Goal: Information Seeking & Learning: Learn about a topic

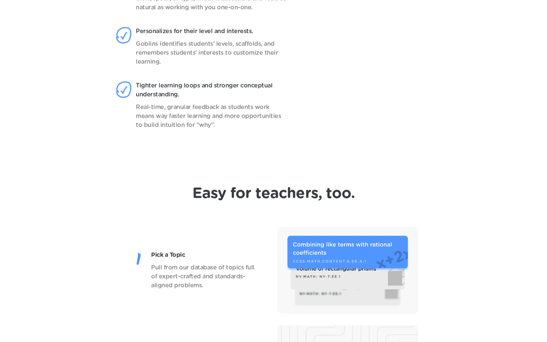
scroll to position [724, 0]
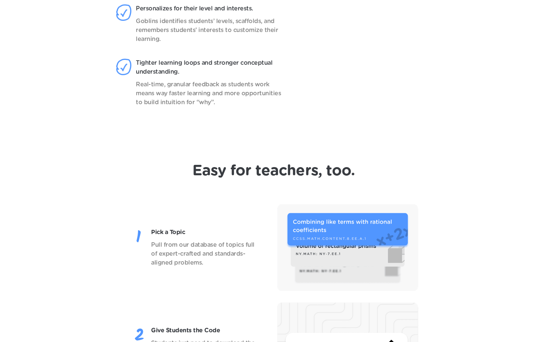
click at [284, 171] on h1 "Easy for teachers, too." at bounding box center [273, 171] width 163 height 18
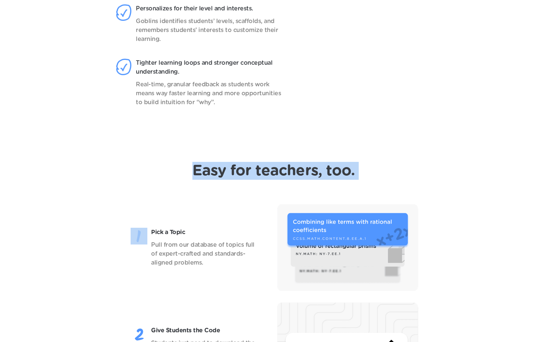
click at [284, 171] on h1 "Easy for teachers, too." at bounding box center [273, 171] width 163 height 18
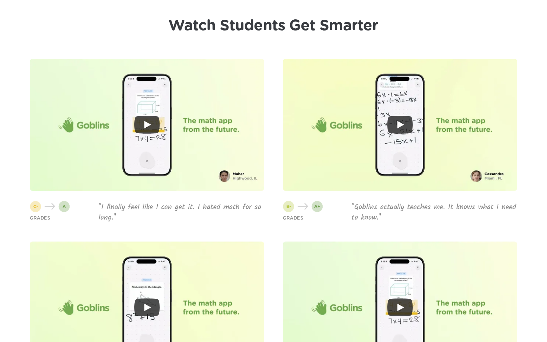
scroll to position [1749, 0]
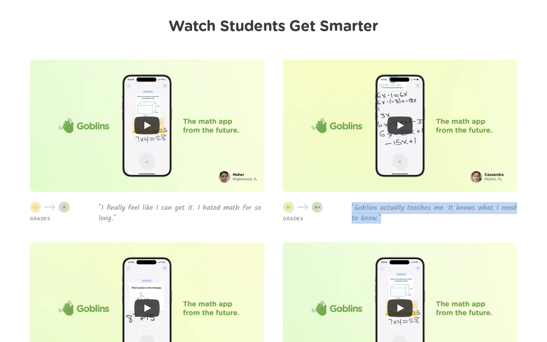
drag, startPoint x: 391, startPoint y: 221, endPoint x: 349, endPoint y: 207, distance: 44.4
click at [349, 207] on div "GRADES "Goblins actually teaches me. It knows what I need to know."" at bounding box center [400, 213] width 234 height 21
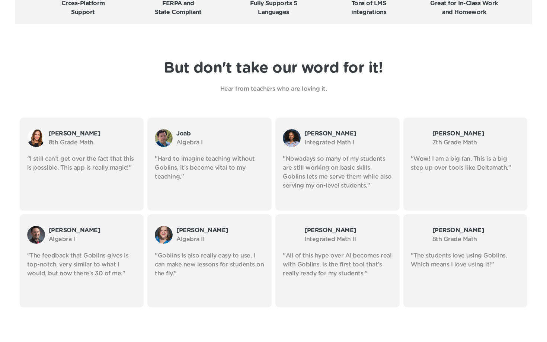
scroll to position [1258, 0]
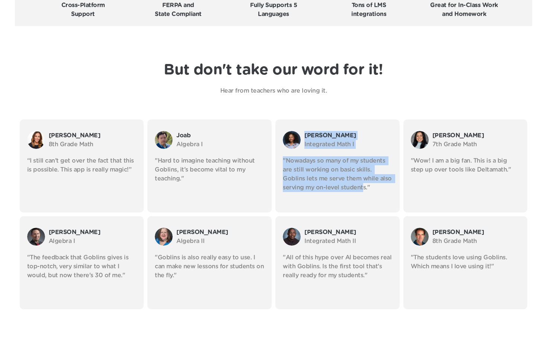
drag, startPoint x: 337, startPoint y: 186, endPoint x: 295, endPoint y: 118, distance: 80.0
click at [295, 118] on header "But don't take our word for it! Hear from teachers who are loving it. [PERSON_N…" at bounding box center [273, 182] width 547 height 283
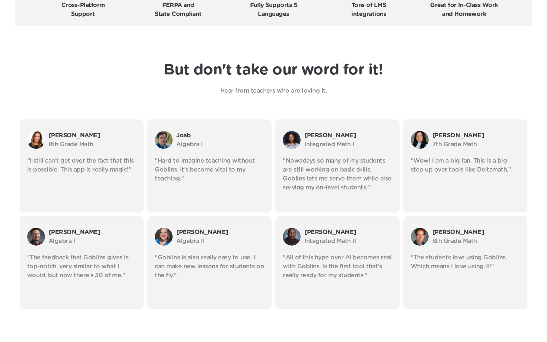
click at [268, 87] on p "Hear from teachers who are loving it." at bounding box center [273, 90] width 260 height 9
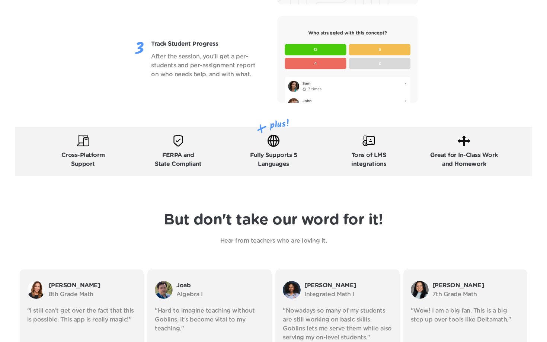
scroll to position [1108, 0]
drag, startPoint x: 292, startPoint y: 166, endPoint x: 250, endPoint y: 155, distance: 43.0
click at [250, 155] on p "Fully Supports 5 Languages" at bounding box center [273, 160] width 47 height 18
drag, startPoint x: 250, startPoint y: 155, endPoint x: 284, endPoint y: 168, distance: 36.8
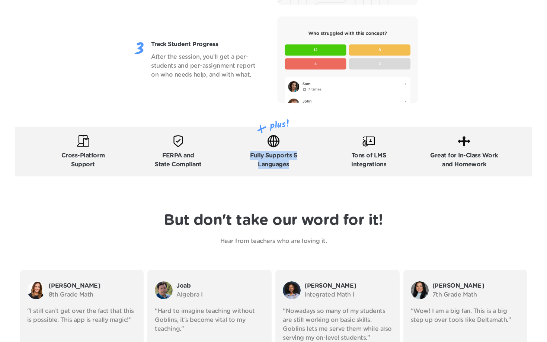
click at [284, 168] on p "Fully Supports 5 Languages" at bounding box center [273, 160] width 47 height 18
click at [295, 165] on p "Fully Supports 5 Languages" at bounding box center [273, 160] width 47 height 18
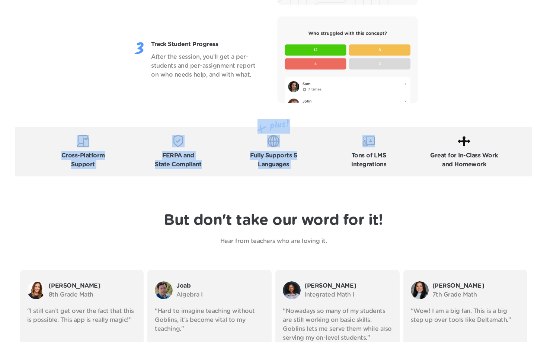
drag, startPoint x: 295, startPoint y: 165, endPoint x: 260, endPoint y: 132, distance: 47.9
click at [260, 132] on div "Cross-Platform Support FERPA and State Compliant Fully Supports 5 Languages Ton…" at bounding box center [273, 151] width 517 height 49
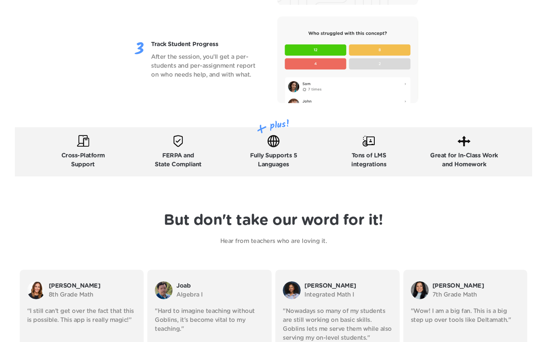
drag, startPoint x: 297, startPoint y: 163, endPoint x: 283, endPoint y: 163, distance: 13.8
click at [283, 163] on div "Fully Supports 5 Languages" at bounding box center [274, 152] width 92 height 34
click at [290, 165] on p "Fully Supports 5 Languages" at bounding box center [273, 160] width 47 height 18
drag, startPoint x: 297, startPoint y: 165, endPoint x: 251, endPoint y: 158, distance: 46.4
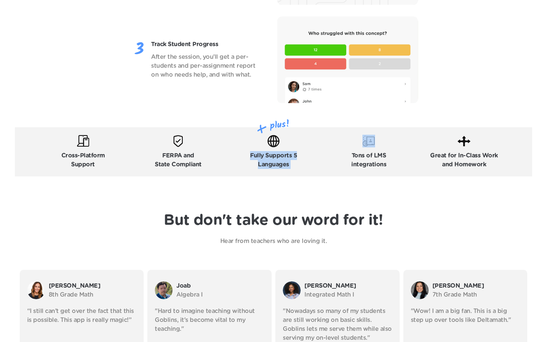
click at [251, 158] on div "Fully Supports 5 Languages" at bounding box center [274, 152] width 92 height 34
click at [250, 157] on p "Fully Supports 5 Languages" at bounding box center [273, 160] width 47 height 18
click at [250, 158] on div "Fully Supports 5 Languages" at bounding box center [274, 152] width 92 height 34
drag, startPoint x: 292, startPoint y: 165, endPoint x: 170, endPoint y: 137, distance: 125.5
click at [170, 137] on div "Cross-Platform Support FERPA and State Compliant Fully Supports 5 Languages Ton…" at bounding box center [273, 151] width 517 height 49
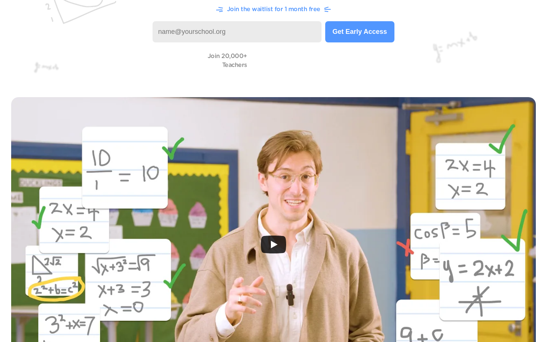
scroll to position [44, 0]
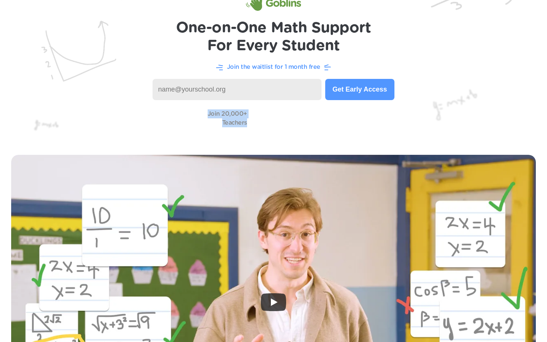
drag, startPoint x: 207, startPoint y: 117, endPoint x: 245, endPoint y: 123, distance: 38.8
click at [245, 123] on div "Join 20,000+ Teachers" at bounding box center [273, 118] width 517 height 21
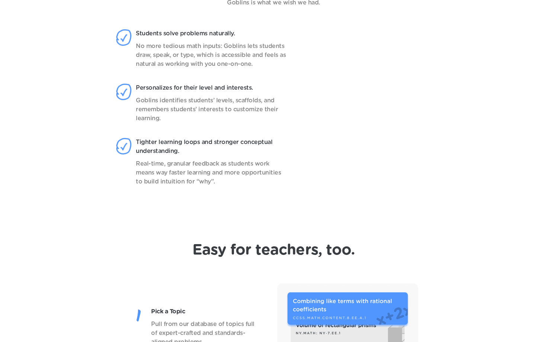
scroll to position [655, 0]
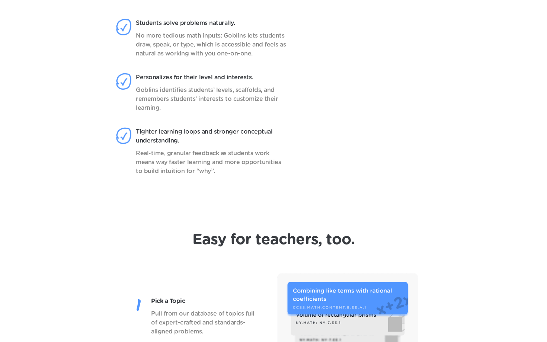
click at [342, 180] on video at bounding box center [373, 105] width 118 height 186
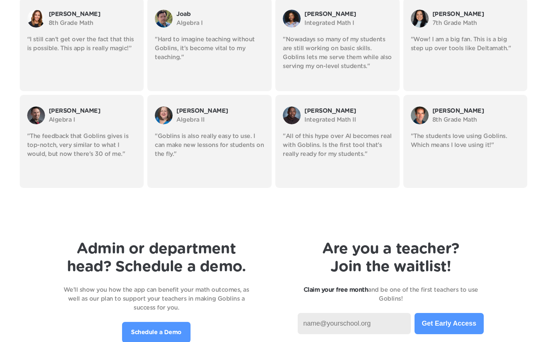
scroll to position [1381, 0]
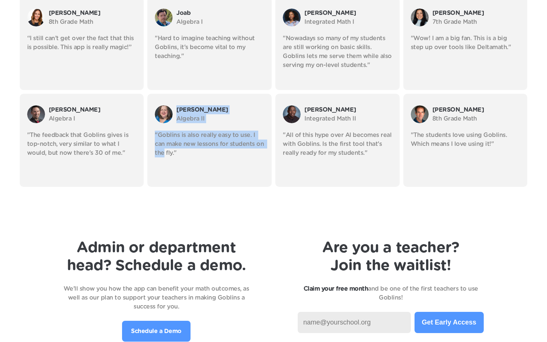
drag, startPoint x: 259, startPoint y: 148, endPoint x: 154, endPoint y: 108, distance: 113.2
click at [154, 108] on div "[PERSON_NAME] II "Goblins is also really easy to use. I can make new lessons fo…" at bounding box center [209, 140] width 124 height 93
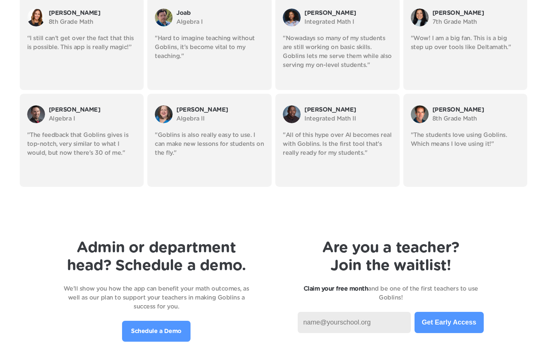
click at [176, 151] on p ""Goblins is also really easy to use. I can make new lessons for students on the…" at bounding box center [209, 144] width 109 height 27
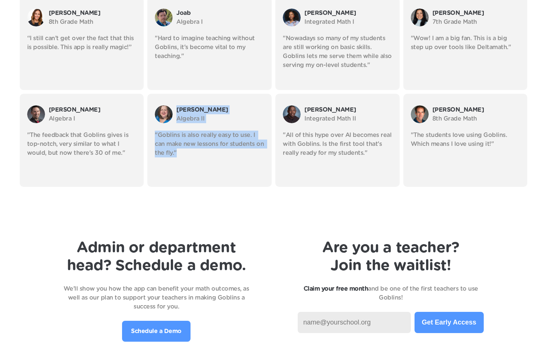
drag, startPoint x: 175, startPoint y: 156, endPoint x: 178, endPoint y: 111, distance: 45.1
click at [178, 111] on div "[PERSON_NAME] II "Goblins is also really easy to use. I can make new lessons fo…" at bounding box center [209, 140] width 124 height 93
click at [185, 157] on p ""Goblins is also really easy to use. I can make new lessons for students on the…" at bounding box center [209, 144] width 109 height 27
drag, startPoint x: 185, startPoint y: 157, endPoint x: 155, endPoint y: 102, distance: 62.3
click at [155, 102] on div "[PERSON_NAME] II "Goblins is also really easy to use. I can make new lessons fo…" at bounding box center [209, 140] width 124 height 93
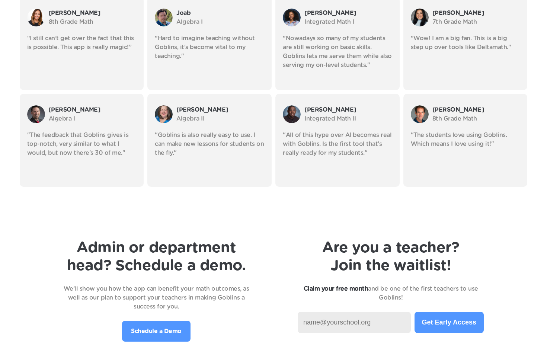
click at [168, 100] on div "[PERSON_NAME] II "Goblins is also really easy to use. I can make new lessons fo…" at bounding box center [209, 140] width 124 height 93
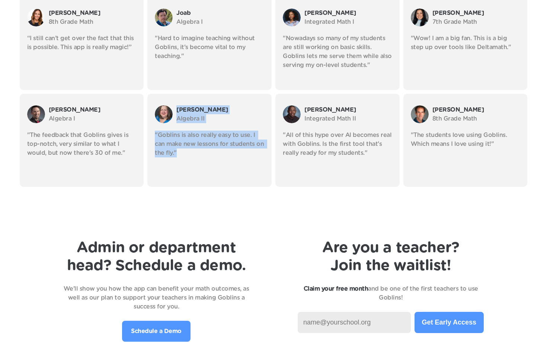
drag, startPoint x: 172, startPoint y: 103, endPoint x: 230, endPoint y: 155, distance: 77.7
click at [230, 155] on div "[PERSON_NAME] II "Goblins is also really easy to use. I can make new lessons fo…" at bounding box center [209, 140] width 124 height 93
click at [230, 155] on p ""Goblins is also really easy to use. I can make new lessons for students on the…" at bounding box center [209, 144] width 109 height 27
drag, startPoint x: 245, startPoint y: 166, endPoint x: 176, endPoint y: 109, distance: 89.6
click at [176, 109] on div "[PERSON_NAME] II "Goblins is also really easy to use. I can make new lessons fo…" at bounding box center [209, 140] width 124 height 93
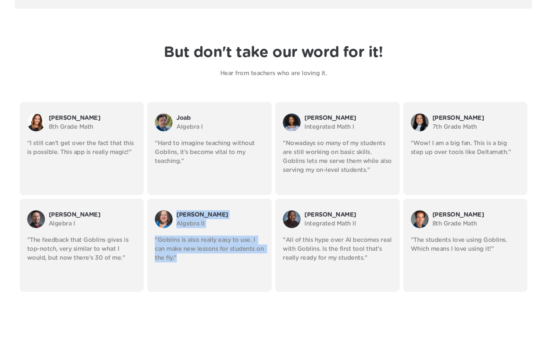
scroll to position [1243, 0]
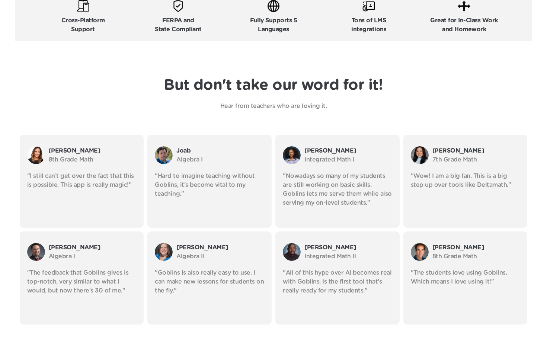
click at [202, 105] on p "Hear from teachers who are loving it." at bounding box center [273, 106] width 260 height 9
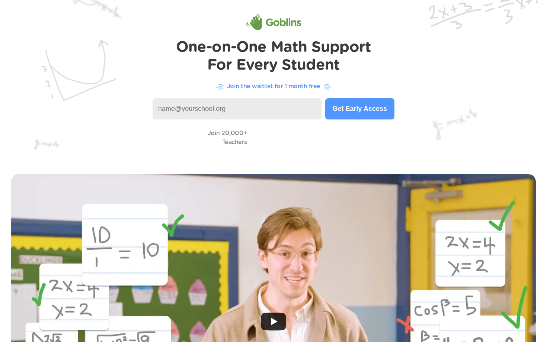
scroll to position [0, 0]
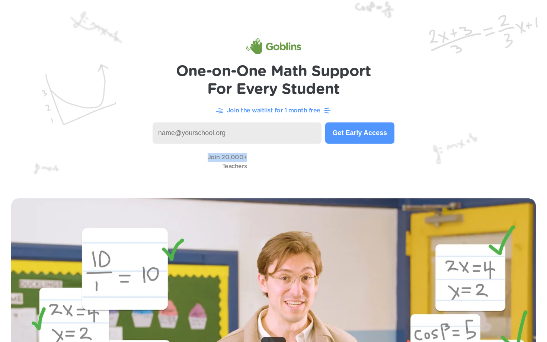
drag, startPoint x: 245, startPoint y: 158, endPoint x: 209, endPoint y: 158, distance: 36.1
click at [209, 158] on p "Join 20,000+ Teachers" at bounding box center [227, 162] width 39 height 18
drag, startPoint x: 209, startPoint y: 156, endPoint x: 246, endPoint y: 169, distance: 39.3
click at [246, 169] on p "Join 20,000+ Teachers" at bounding box center [227, 162] width 39 height 18
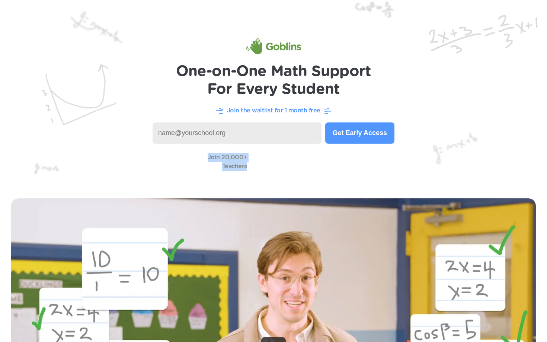
click at [246, 169] on p "Join 20,000+ Teachers" at bounding box center [227, 162] width 39 height 18
drag, startPoint x: 245, startPoint y: 165, endPoint x: 209, endPoint y: 158, distance: 36.5
click at [209, 158] on p "Join 20,000+ Teachers" at bounding box center [227, 162] width 39 height 18
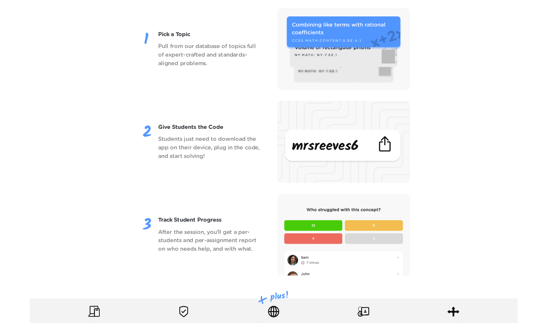
scroll to position [959, 0]
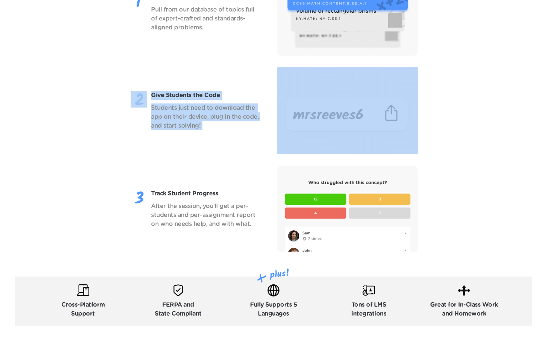
drag, startPoint x: 263, startPoint y: 150, endPoint x: 138, endPoint y: 103, distance: 133.2
click at [138, 103] on div "Give Students the Code Students just need to download the app on their device, …" at bounding box center [273, 110] width 517 height 87
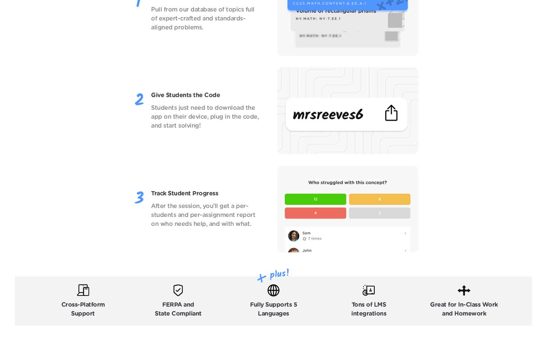
click at [161, 116] on p "Students just need to download the app on their device, plug in the code, and s…" at bounding box center [205, 116] width 109 height 27
click at [207, 112] on p "Students just need to download the app on their device, plug in the code, and s…" at bounding box center [205, 116] width 109 height 27
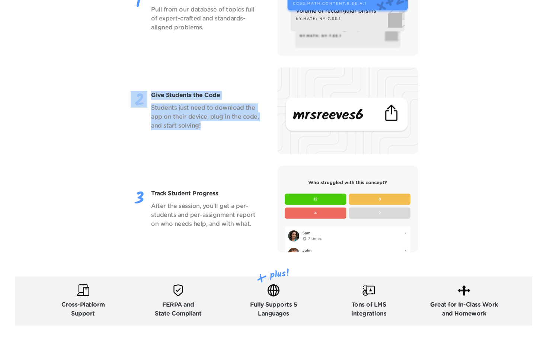
drag, startPoint x: 212, startPoint y: 138, endPoint x: 138, endPoint y: 97, distance: 84.3
click at [138, 97] on div "Give Students the Code Students just need to download the app on their device, …" at bounding box center [273, 110] width 517 height 87
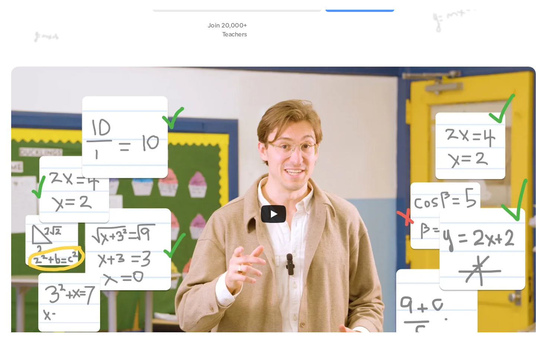
scroll to position [189, 0]
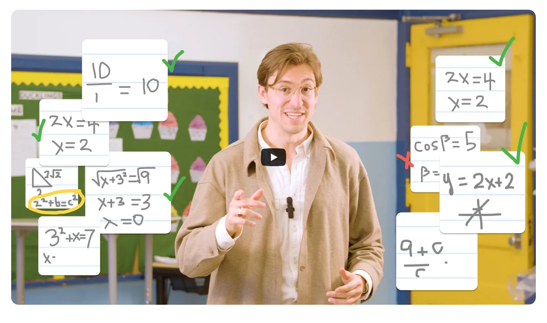
click at [263, 160] on icon "Play" at bounding box center [273, 157] width 25 height 18
